Goal: Task Accomplishment & Management: Use online tool/utility

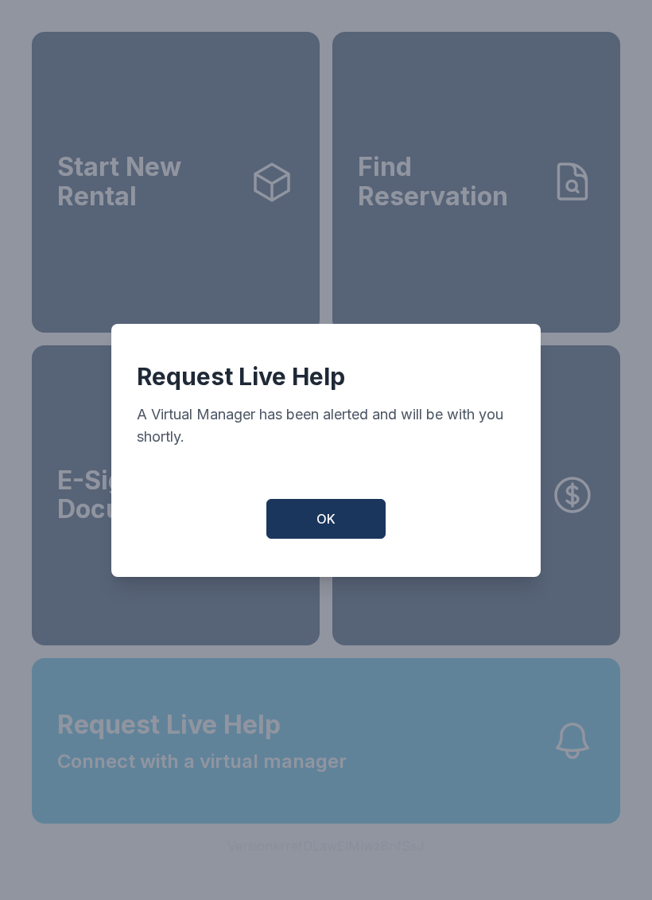
click at [356, 536] on button "OK" at bounding box center [326, 519] width 119 height 40
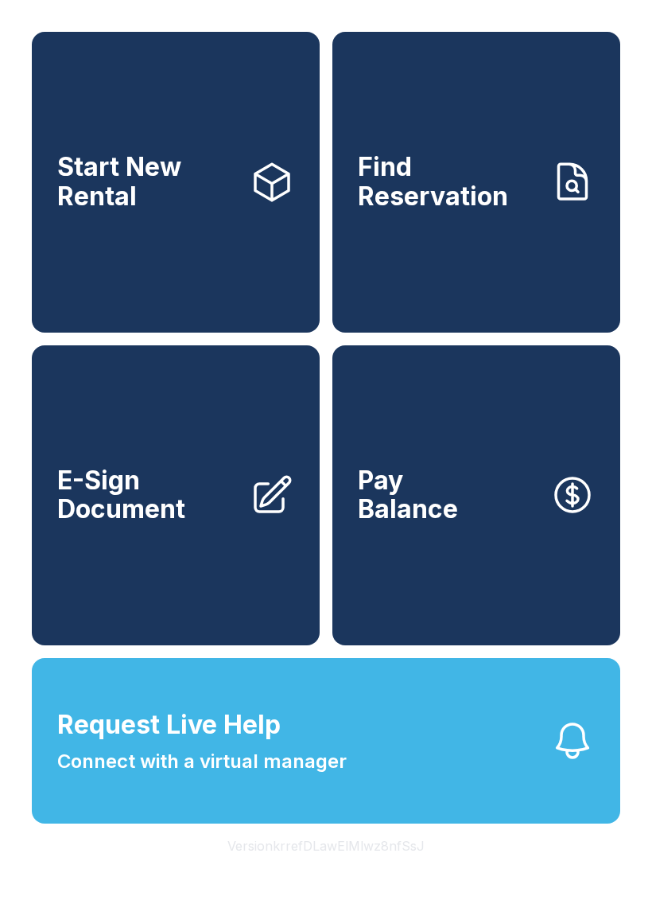
click at [144, 524] on span "E-Sign Document" at bounding box center [147, 495] width 180 height 58
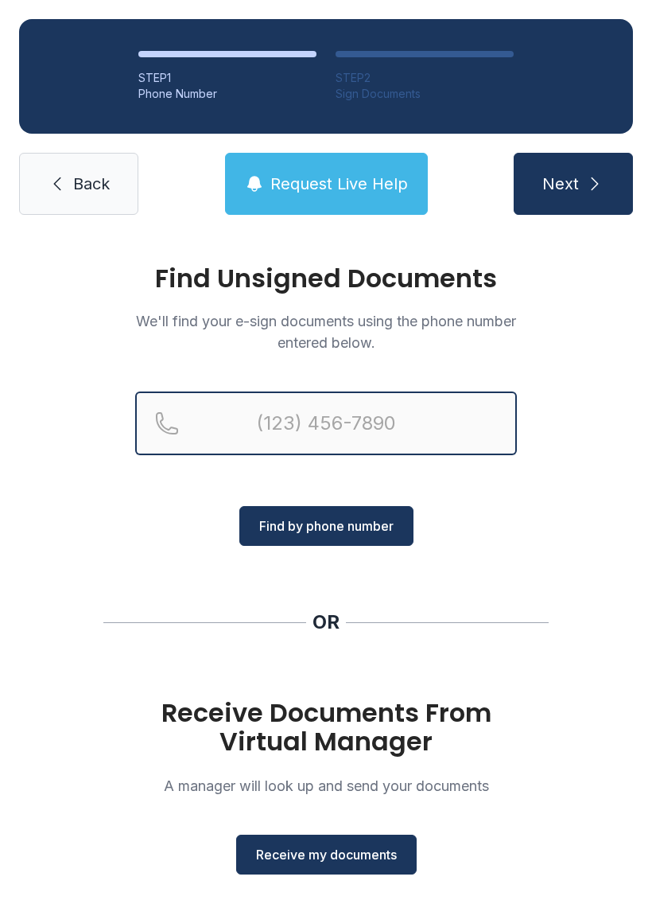
click at [401, 407] on input "Reservation phone number" at bounding box center [326, 423] width 382 height 64
type input "(47"
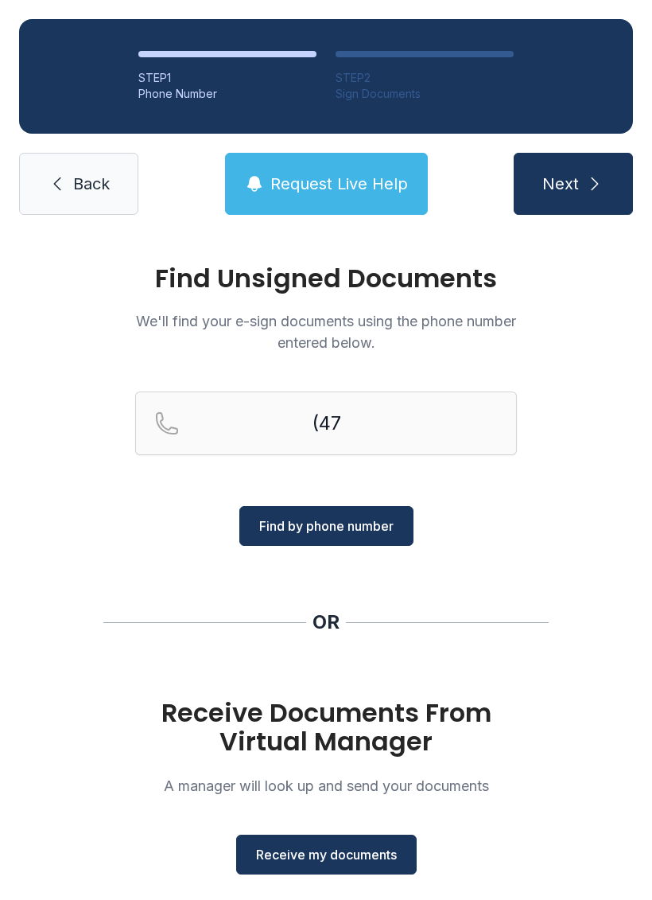
click at [82, 183] on span "Back" at bounding box center [91, 184] width 37 height 22
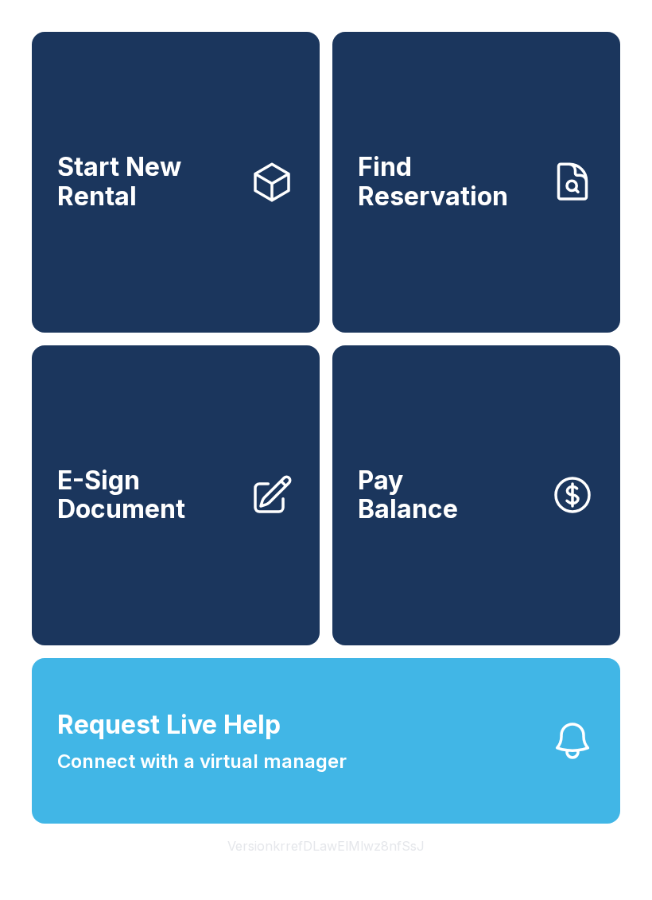
click at [83, 169] on span "Start New Rental" at bounding box center [147, 182] width 180 height 58
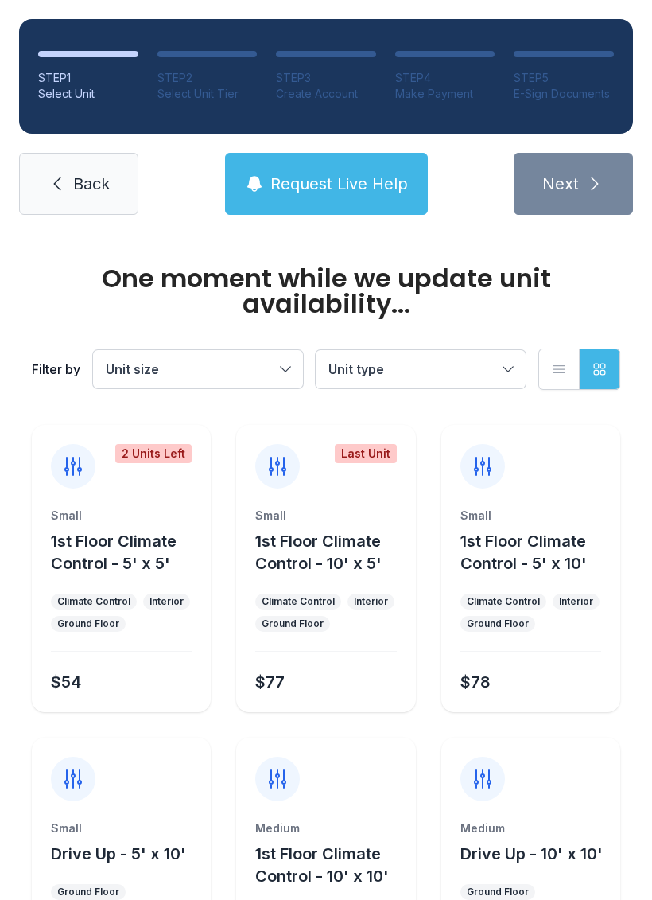
click at [78, 189] on span "Back" at bounding box center [91, 184] width 37 height 22
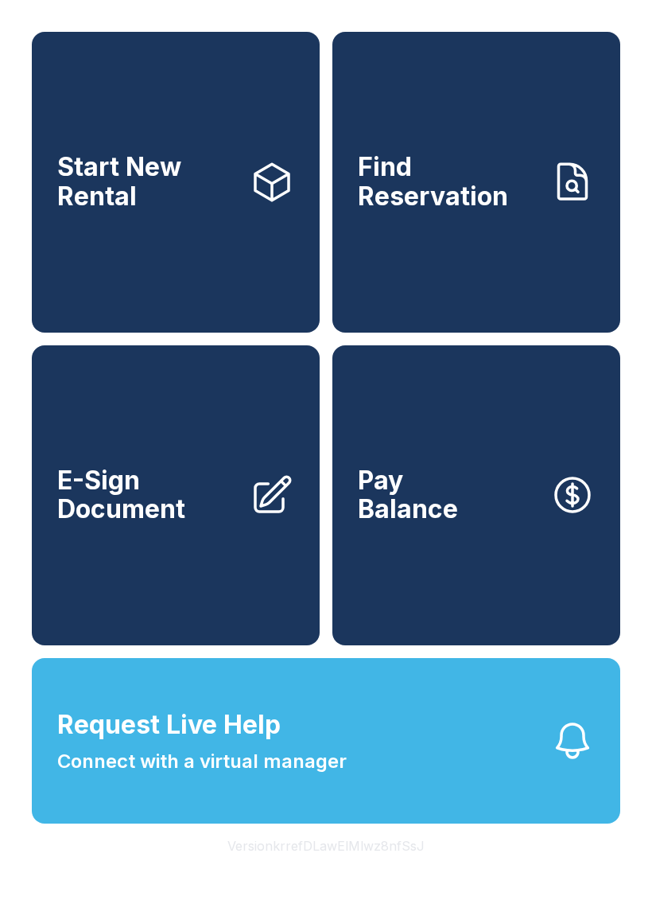
click at [243, 534] on link "E-Sign Document" at bounding box center [176, 495] width 288 height 301
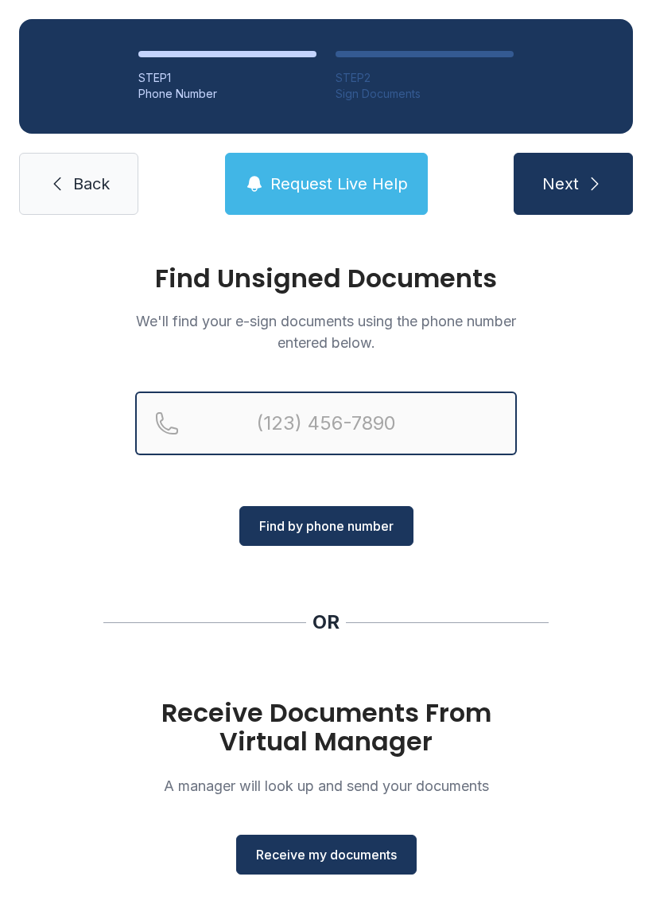
click at [291, 422] on input "Reservation phone number" at bounding box center [326, 423] width 382 height 64
type input "[PHONE_NUMBER]"
click at [573, 184] on button "Next" at bounding box center [573, 184] width 119 height 62
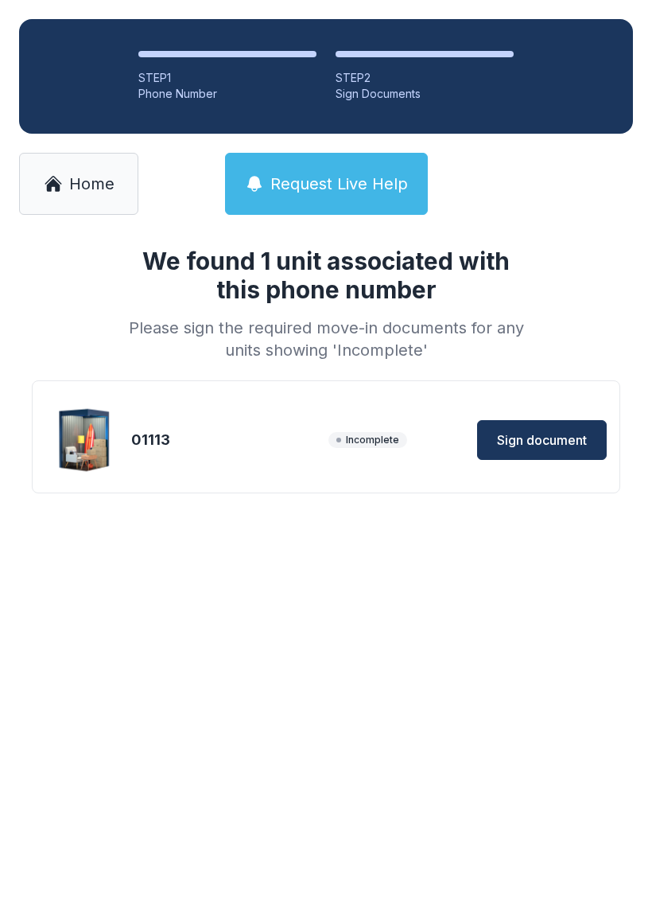
click at [559, 434] on span "Sign document" at bounding box center [542, 439] width 90 height 19
click at [83, 189] on span "Home" at bounding box center [91, 184] width 45 height 22
